Goal: Task Accomplishment & Management: Use online tool/utility

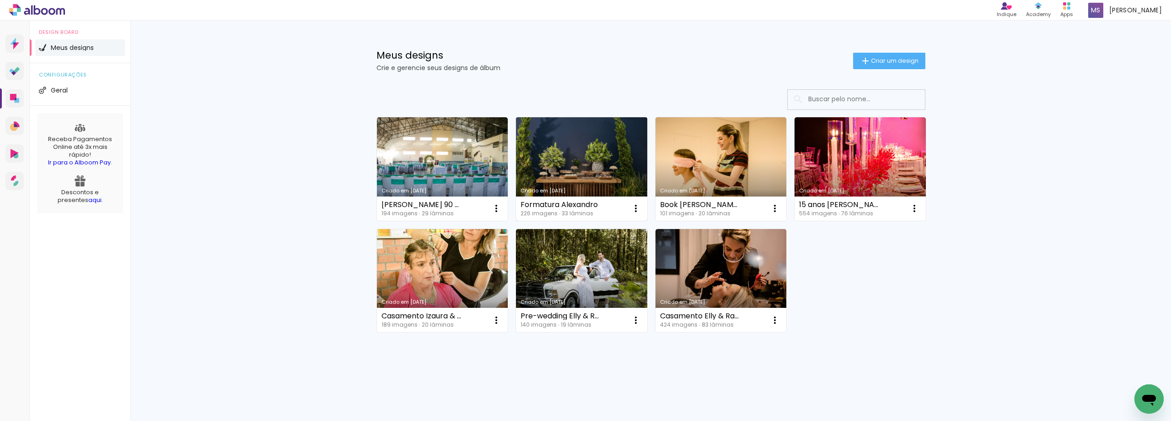
click at [565, 181] on link "Criado em [DATE]" at bounding box center [581, 168] width 131 height 103
